Goal: Navigation & Orientation: Find specific page/section

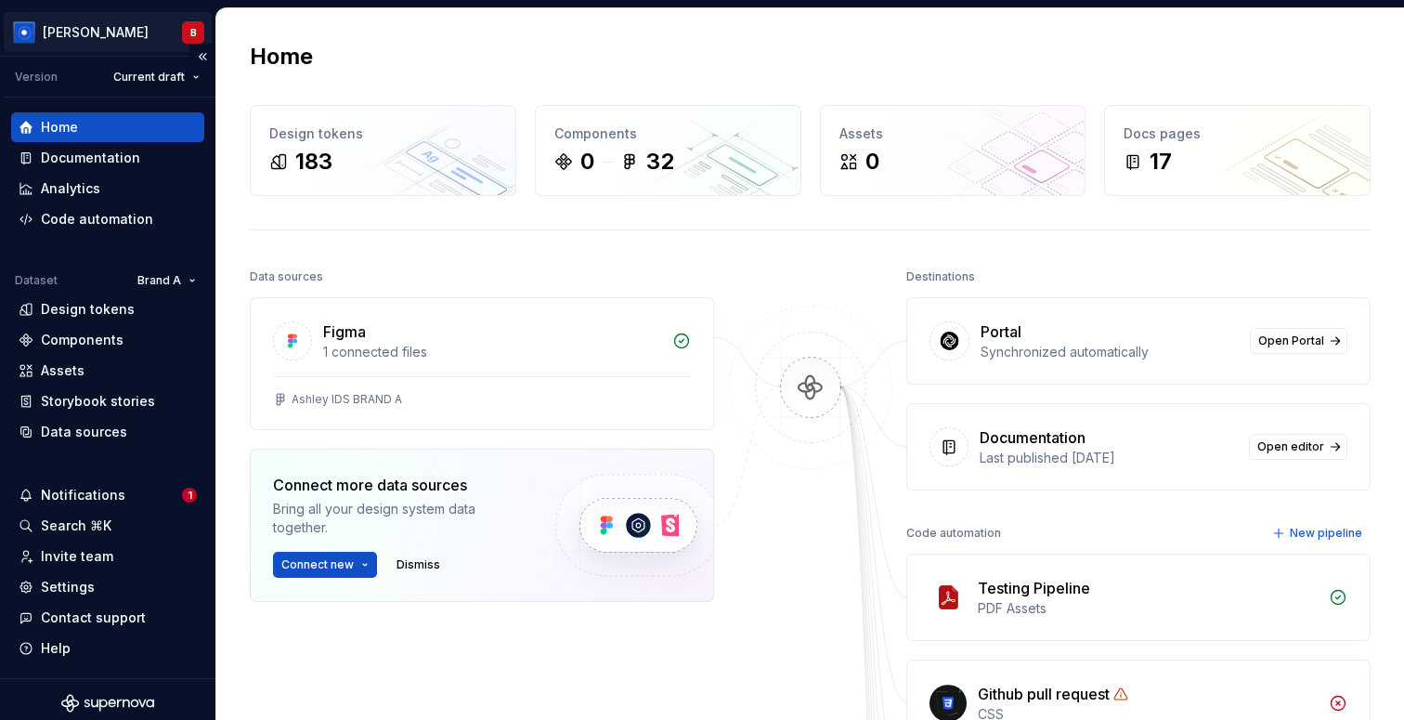
click at [72, 33] on html "[PERSON_NAME] B Version Current draft Home Documentation Analytics Code automat…" at bounding box center [702, 360] width 1404 height 720
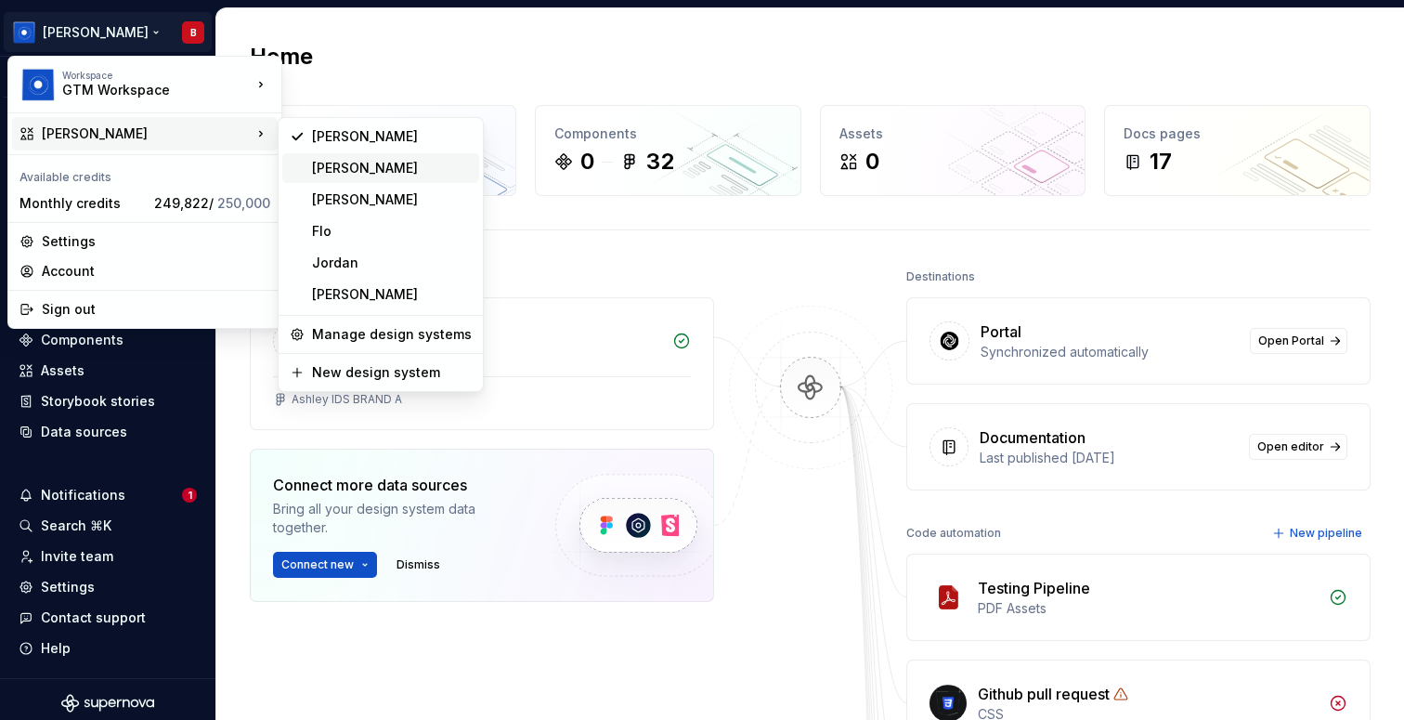
click at [320, 168] on div "[PERSON_NAME]" at bounding box center [392, 168] width 160 height 19
